Goal: Browse casually: Explore the website without a specific task or goal

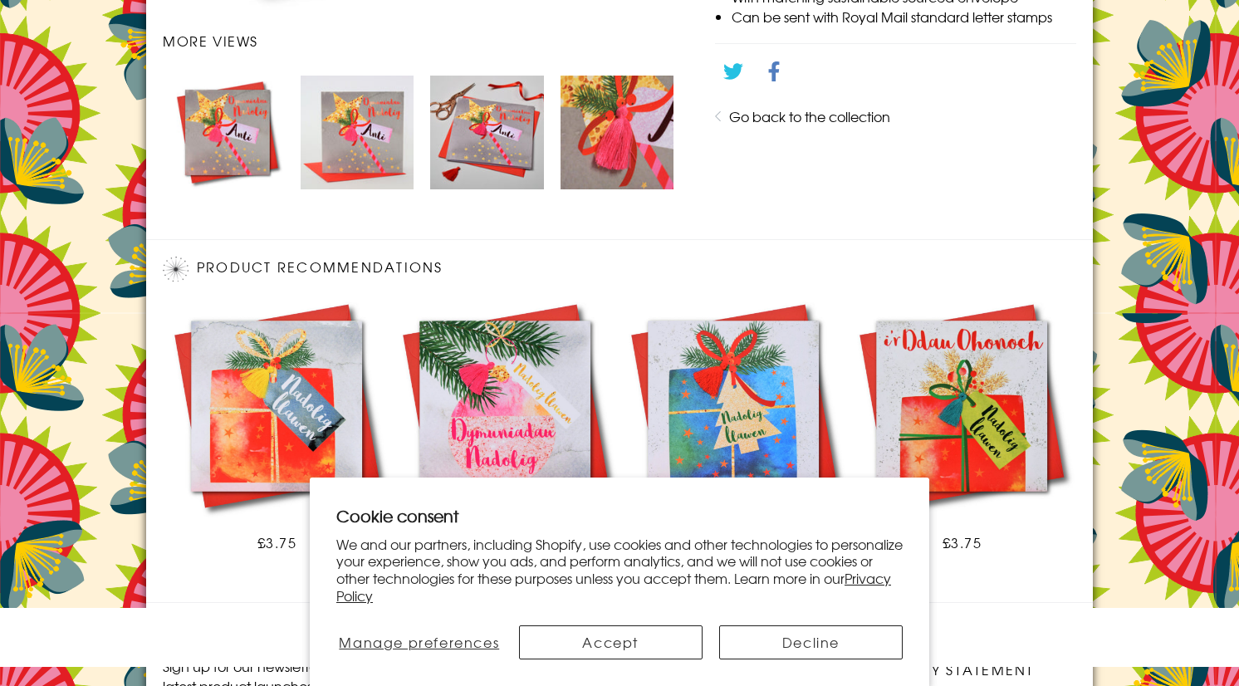
scroll to position [1027, 0]
